Goal: Check status: Check status

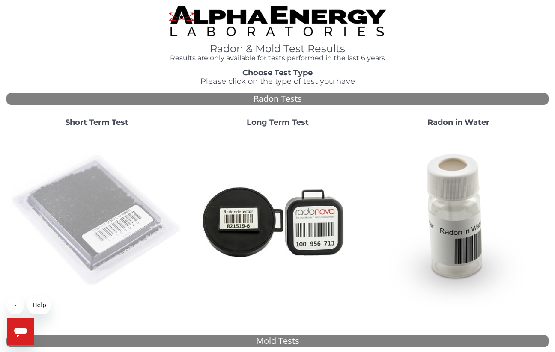
click at [92, 191] on img at bounding box center [97, 221] width 174 height 174
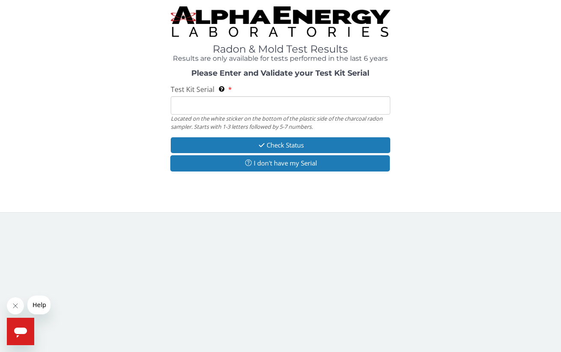
click at [200, 104] on input "Test Kit Serial Located on the white sticker on the bottom of the plastic side …" at bounding box center [280, 105] width 219 height 18
type input "FE471874"
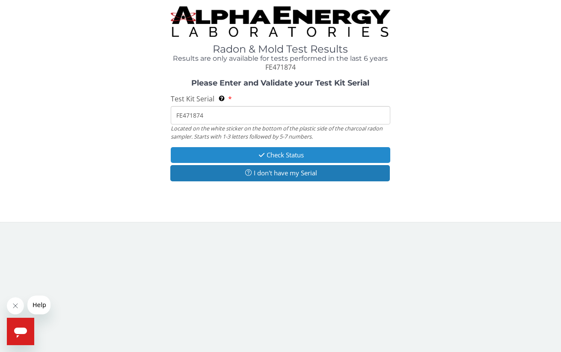
click at [267, 153] on button "Check Status" at bounding box center [280, 155] width 219 height 16
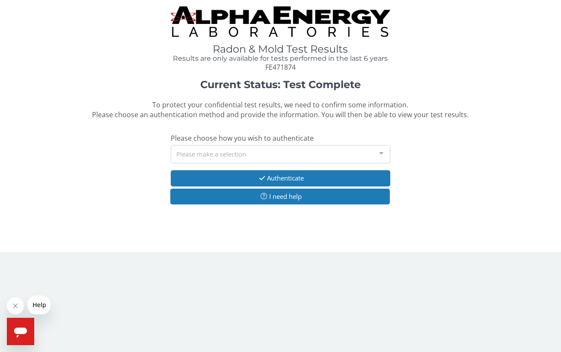
click at [382, 152] on div at bounding box center [381, 154] width 17 height 16
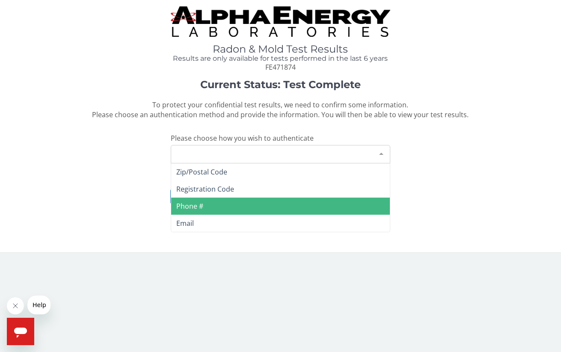
click at [291, 208] on span "Phone #" at bounding box center [280, 206] width 218 height 17
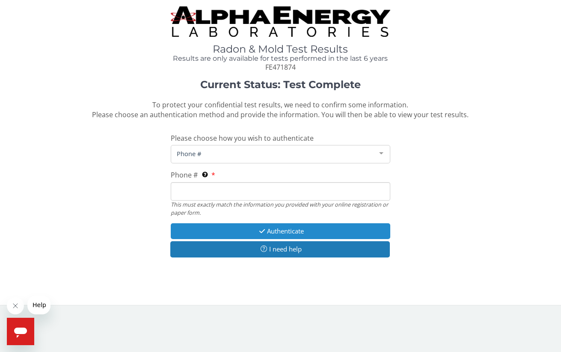
click at [292, 227] on button "Authenticate" at bounding box center [280, 231] width 219 height 16
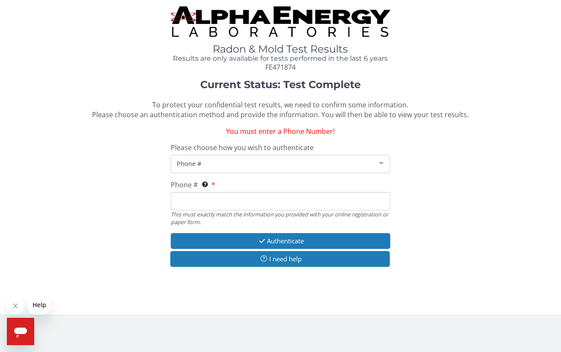
click at [222, 160] on span "Phone #" at bounding box center [274, 163] width 198 height 9
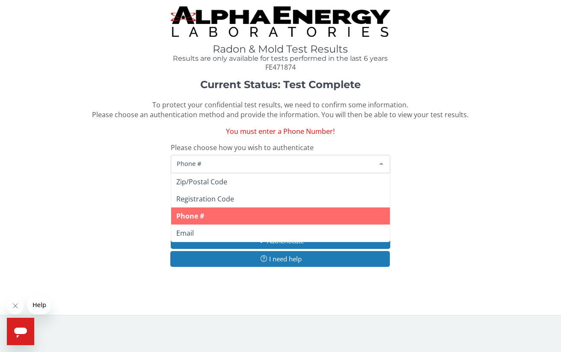
click at [217, 212] on span "Phone #" at bounding box center [280, 216] width 218 height 17
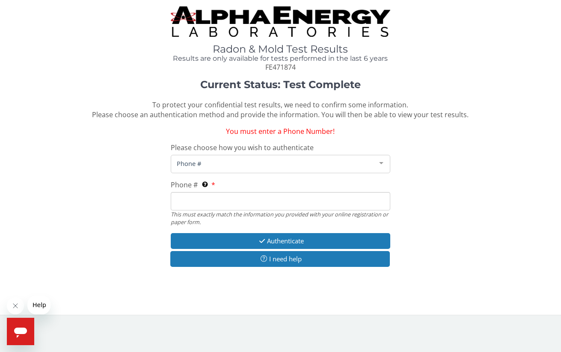
click at [189, 196] on input "Phone # This must exactly match the information you provided with your online r…" at bounding box center [280, 201] width 219 height 18
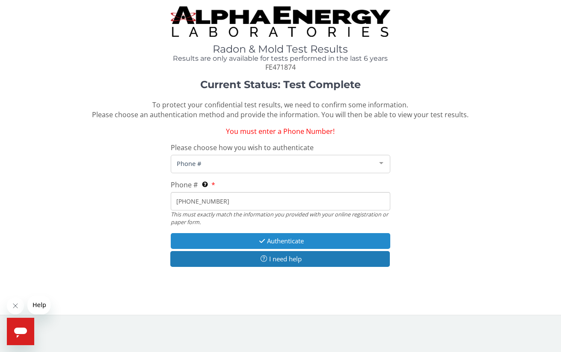
type input "[PHONE_NUMBER]"
click at [293, 238] on button "Authenticate" at bounding box center [280, 241] width 219 height 16
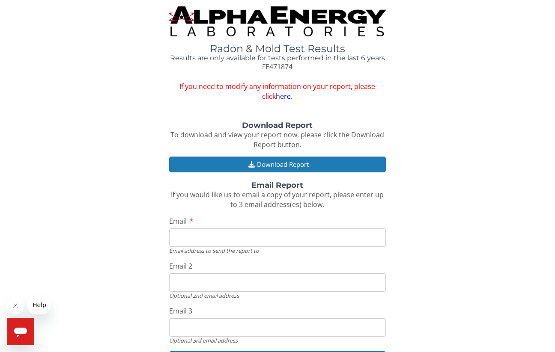
click at [208, 234] on input "Email" at bounding box center [277, 238] width 217 height 18
type input "[EMAIL_ADDRESS][DOMAIN_NAME]"
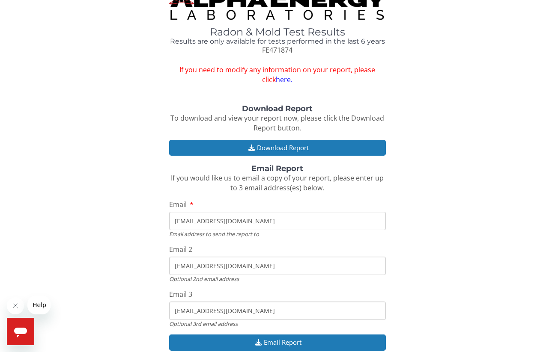
scroll to position [58, 0]
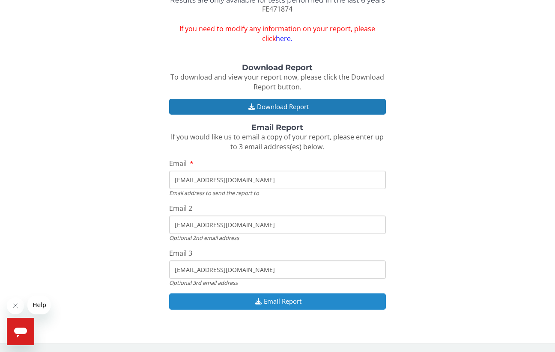
click at [302, 297] on button "Email Report" at bounding box center [277, 302] width 217 height 16
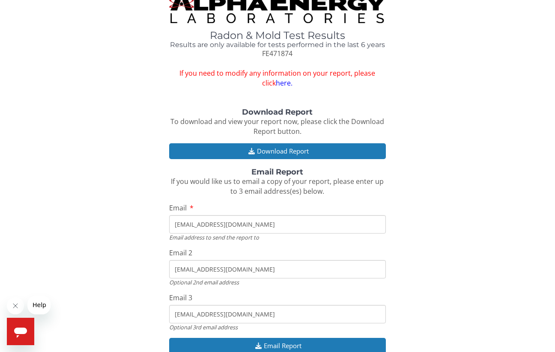
scroll to position [0, 0]
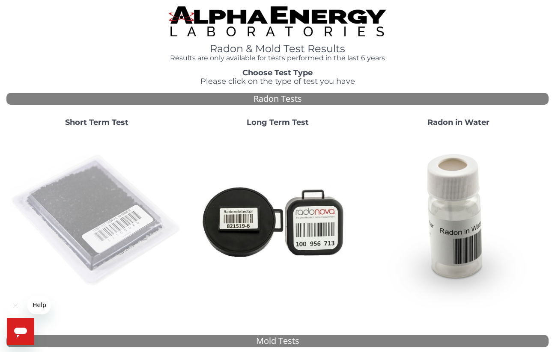
click at [99, 194] on img at bounding box center [97, 221] width 174 height 174
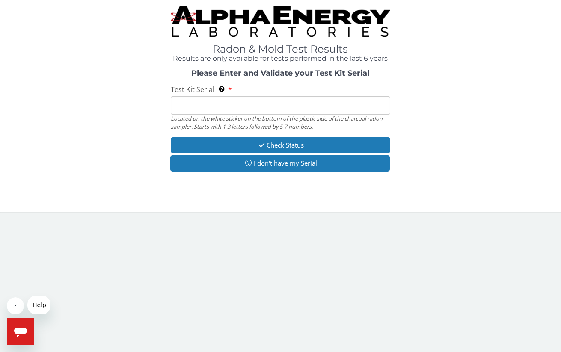
click at [194, 103] on input "Test Kit Serial Located on the white sticker on the bottom of the plastic side …" at bounding box center [280, 105] width 219 height 18
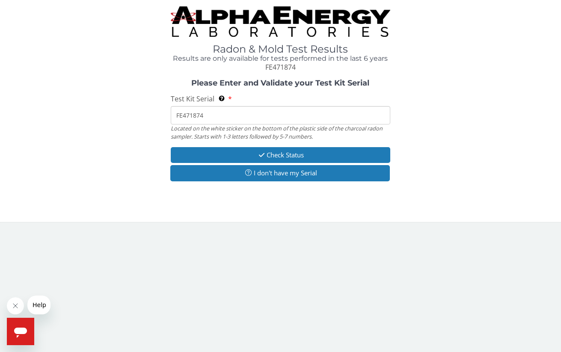
click at [247, 118] on input "FE471874" at bounding box center [280, 115] width 219 height 18
click at [234, 116] on input "FE471874" at bounding box center [280, 115] width 219 height 18
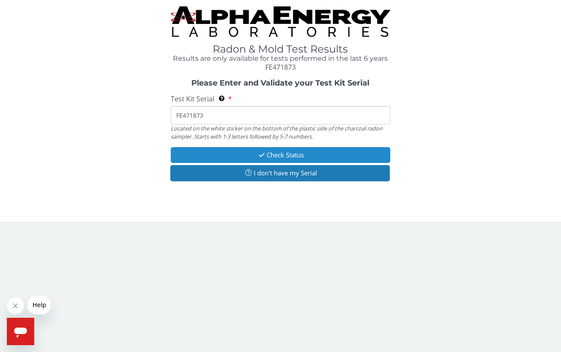
type input "FE471873"
click at [276, 153] on button "Check Status" at bounding box center [280, 155] width 219 height 16
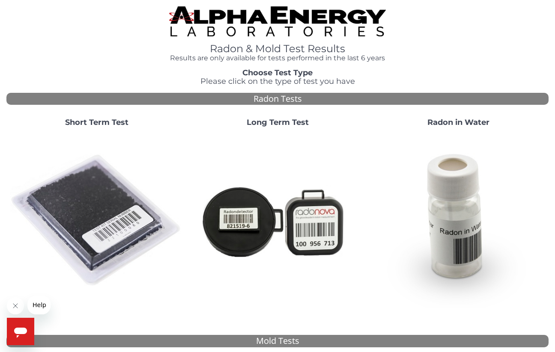
click at [107, 188] on img at bounding box center [97, 221] width 174 height 174
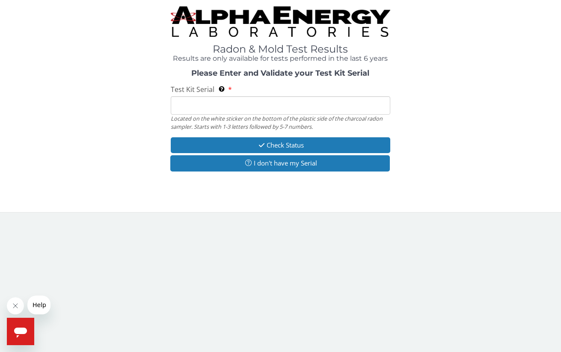
click at [194, 106] on input "Test Kit Serial Located on the white sticker on the bottom of the plastic side …" at bounding box center [280, 105] width 219 height 18
click at [207, 108] on input "Test Kit Serial Located on the white sticker on the bottom of the plastic side …" at bounding box center [280, 105] width 219 height 18
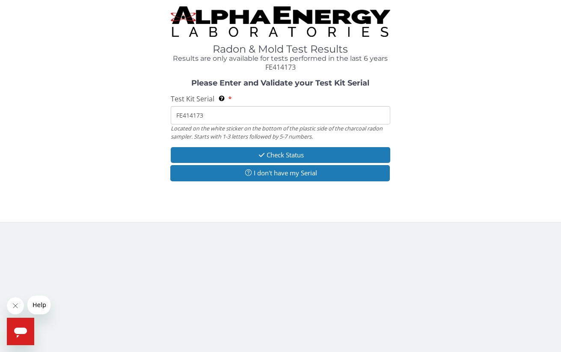
type input "FE414173"
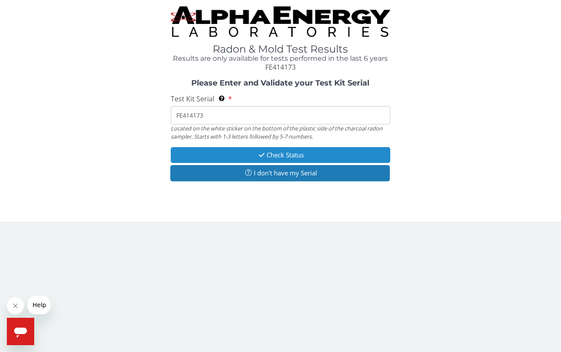
click at [230, 157] on button "Check Status" at bounding box center [280, 155] width 219 height 16
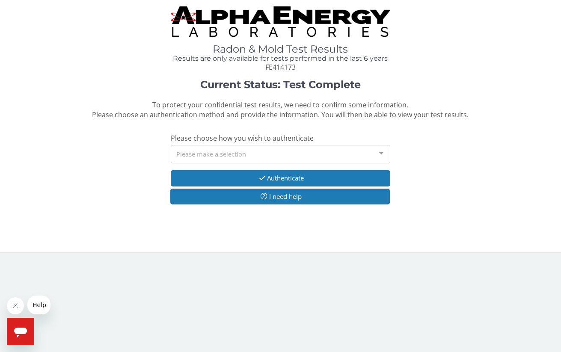
click at [383, 152] on div at bounding box center [381, 154] width 17 height 16
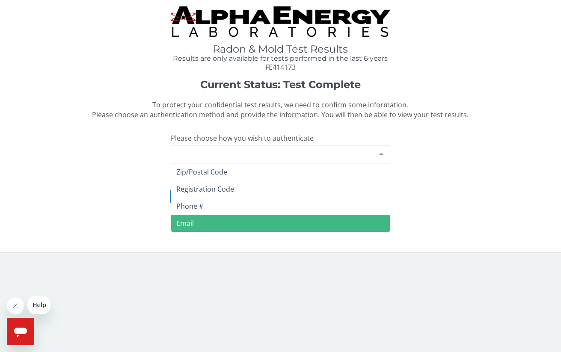
click at [280, 219] on span "Email" at bounding box center [280, 223] width 218 height 17
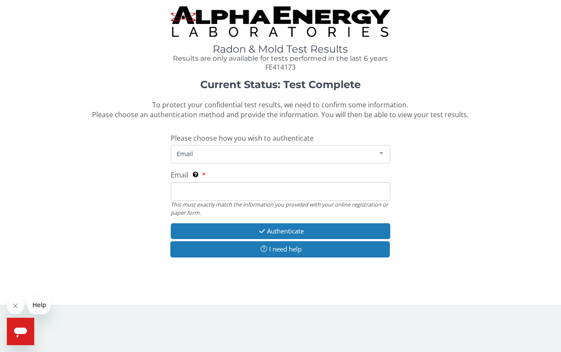
click at [253, 153] on span "Email" at bounding box center [274, 153] width 198 height 9
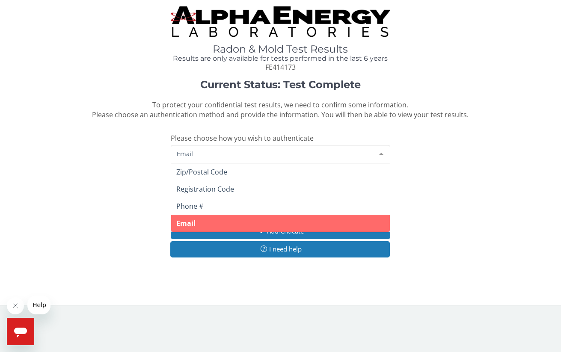
click at [250, 218] on span "Email" at bounding box center [280, 223] width 218 height 17
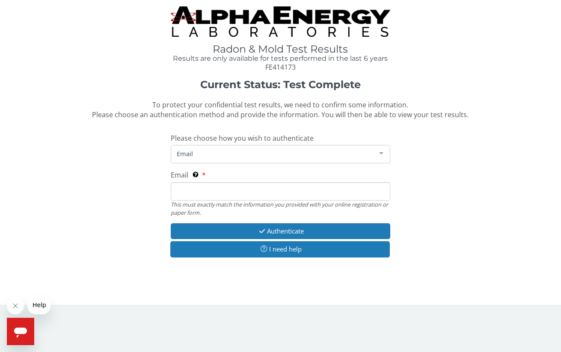
click at [199, 188] on input "Email This must exactly match the information you provided with your online reg…" at bounding box center [280, 191] width 219 height 18
type input "[EMAIL_ADDRESS][DOMAIN_NAME]"
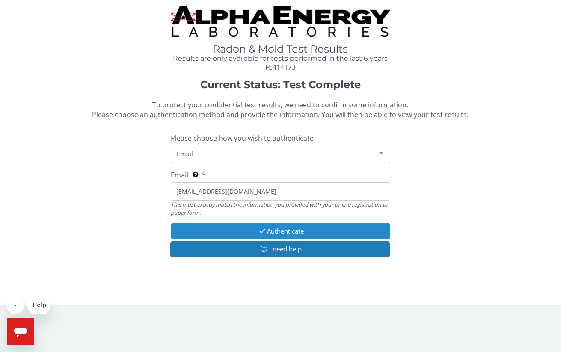
click at [277, 229] on button "Authenticate" at bounding box center [280, 231] width 219 height 16
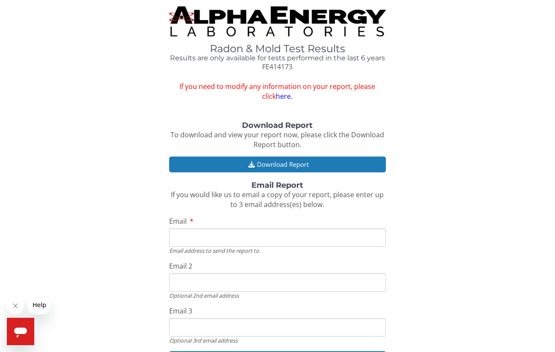
click at [221, 232] on input "Email" at bounding box center [277, 238] width 217 height 18
type input "[EMAIL_ADDRESS][DOMAIN_NAME]"
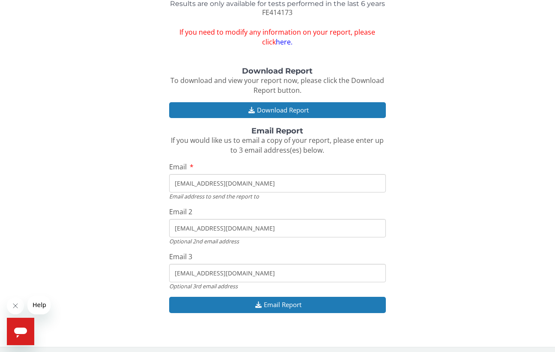
scroll to position [58, 0]
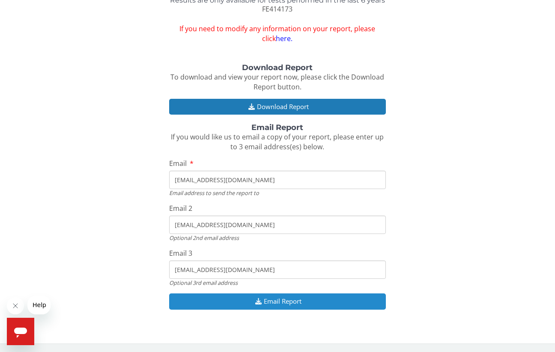
click at [293, 298] on button "Email Report" at bounding box center [277, 302] width 217 height 16
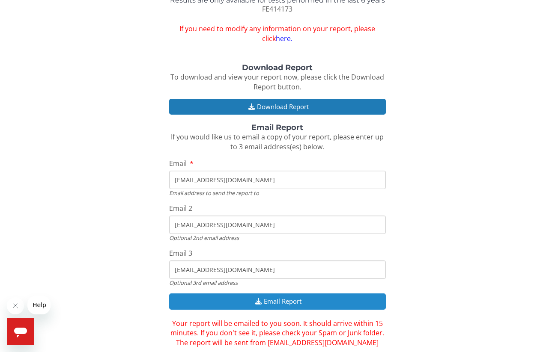
click at [279, 298] on button "Email Report" at bounding box center [277, 302] width 217 height 16
